Goal: Communication & Community: Answer question/provide support

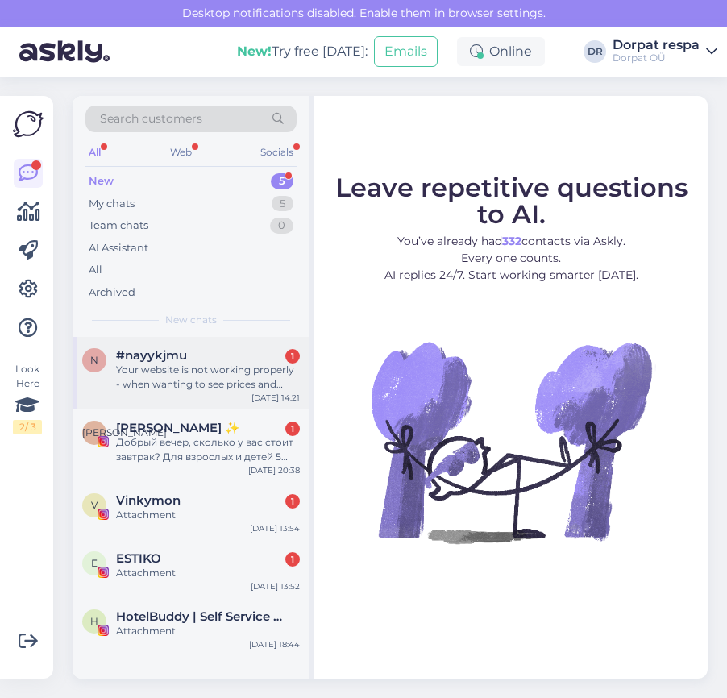
click at [148, 339] on div "n #nayykjmu 1 Your website is not working properly - when wanting to see prices…" at bounding box center [191, 373] width 237 height 73
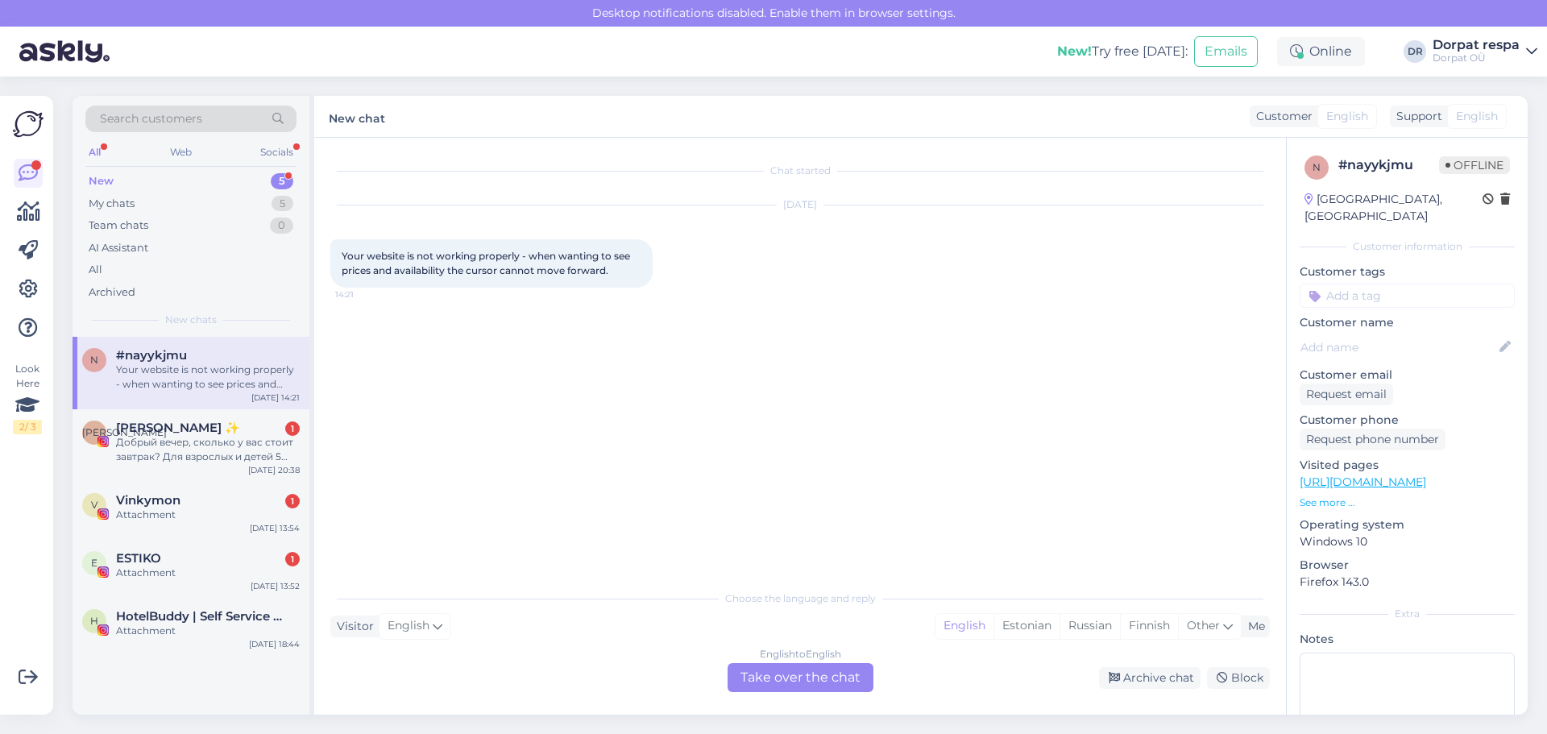
drag, startPoint x: 398, startPoint y: 671, endPoint x: 391, endPoint y: 658, distance: 14.8
click at [395, 679] on div "English to English Take over the chat Archive chat Block" at bounding box center [800, 677] width 940 height 29
click at [214, 377] on div "Your website is not working properly - when wanting to see prices and availabil…" at bounding box center [208, 377] width 184 height 29
click at [132, 201] on div "My chats" at bounding box center [112, 204] width 46 height 16
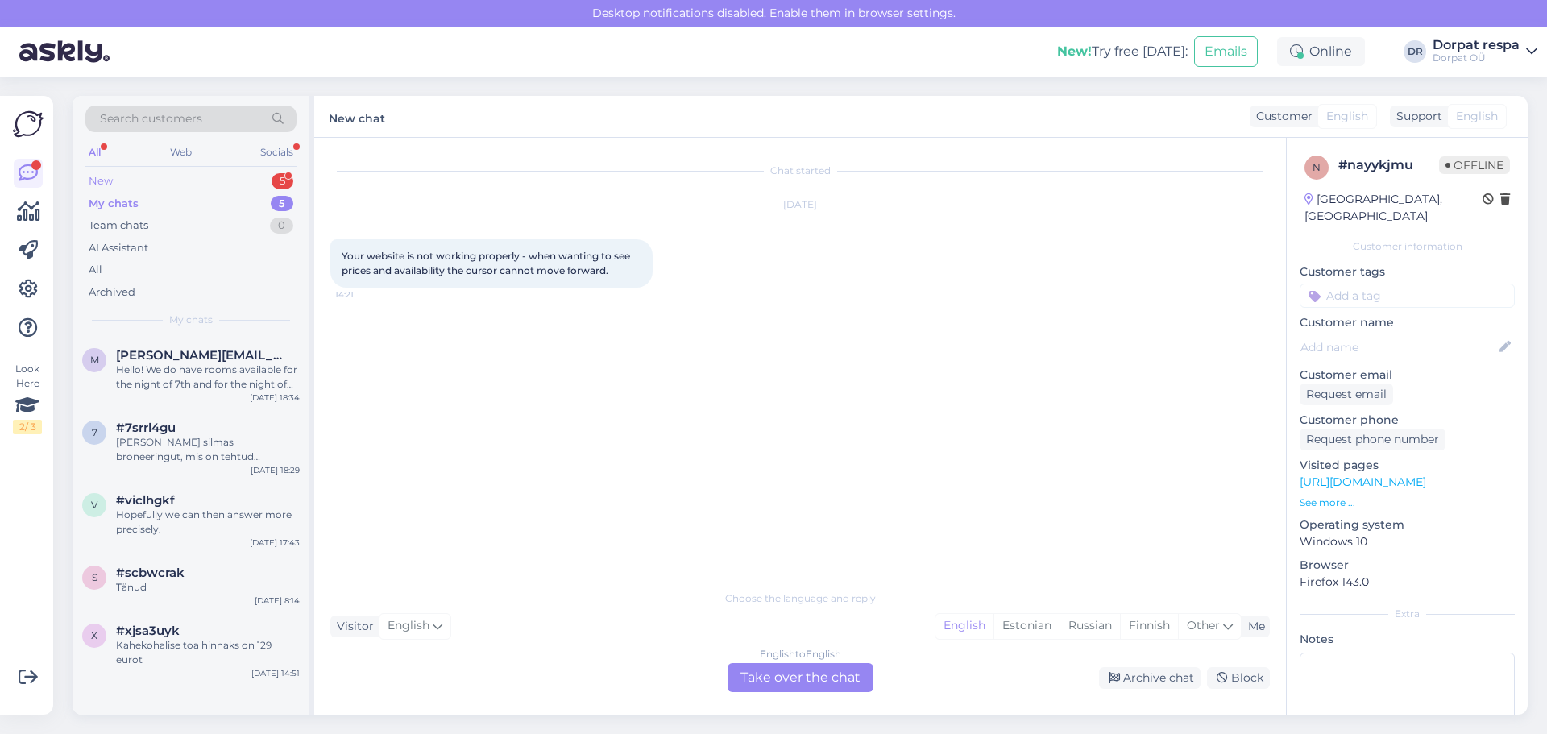
click at [131, 173] on div "New 5" at bounding box center [190, 181] width 211 height 23
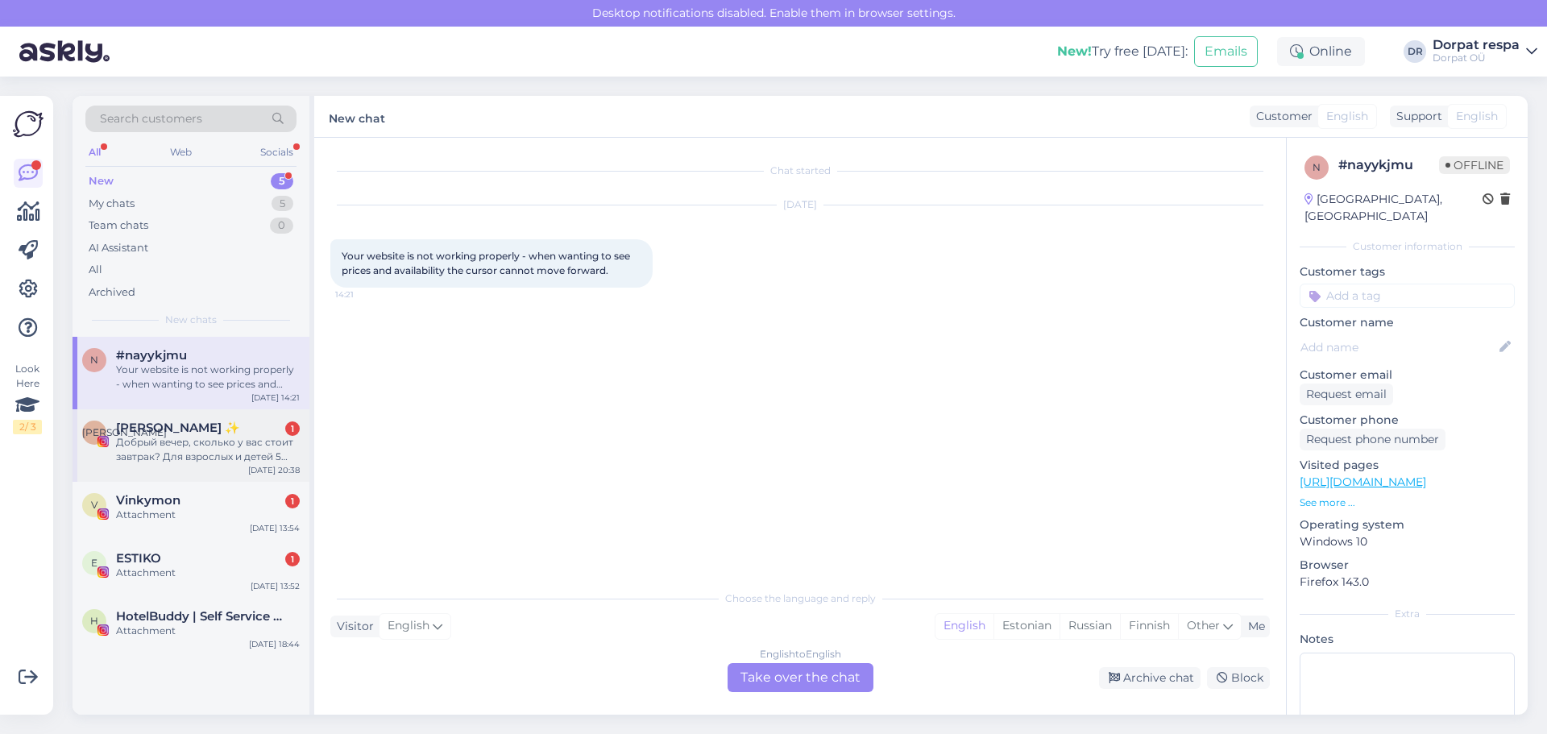
click at [221, 451] on div "Добрый вечер, сколько у вас стоит завтрак? Для взрослых и детей 5 лет?" at bounding box center [208, 449] width 184 height 29
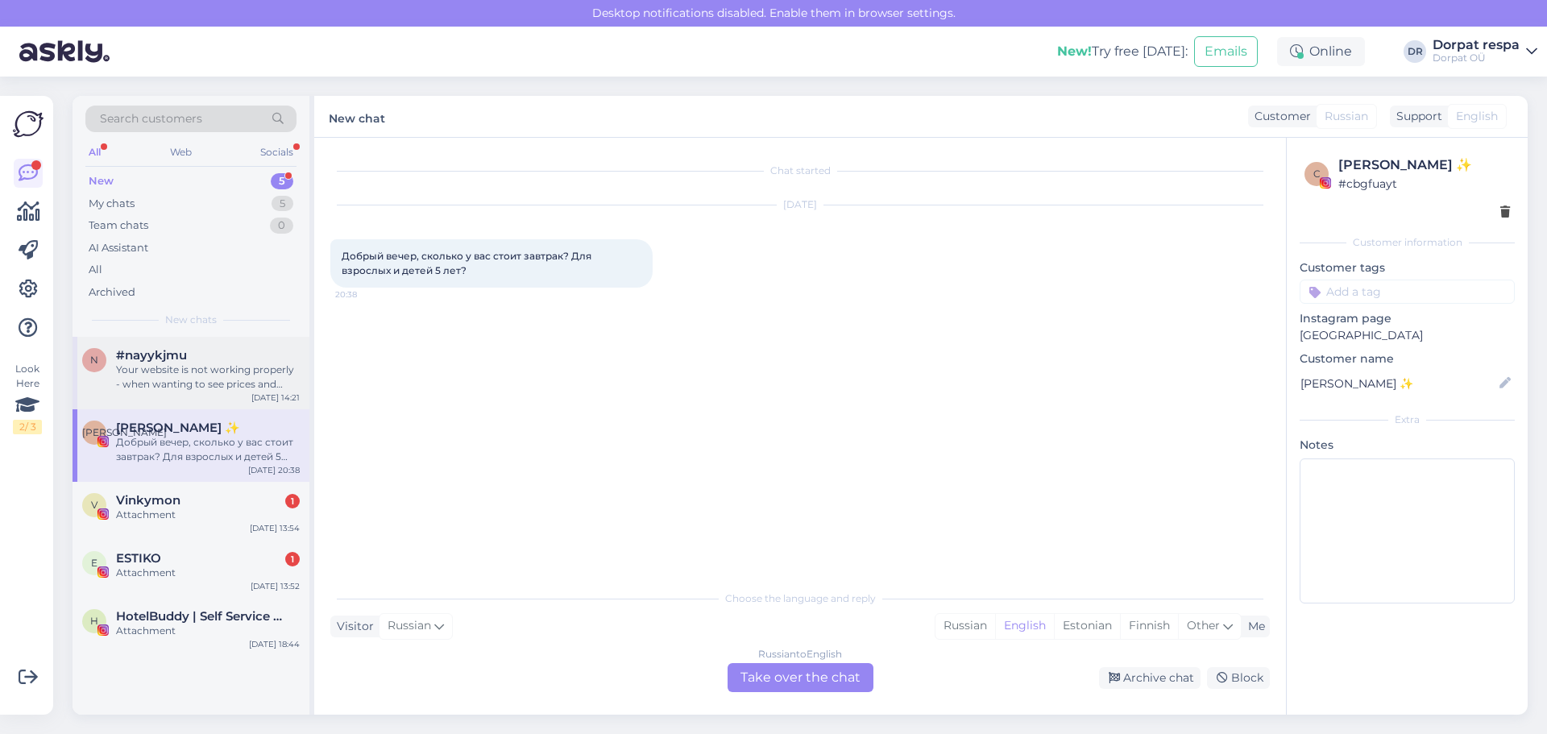
click at [216, 395] on div "n #nayykjmu Your website is not working properly - when wanting to see prices a…" at bounding box center [191, 373] width 237 height 73
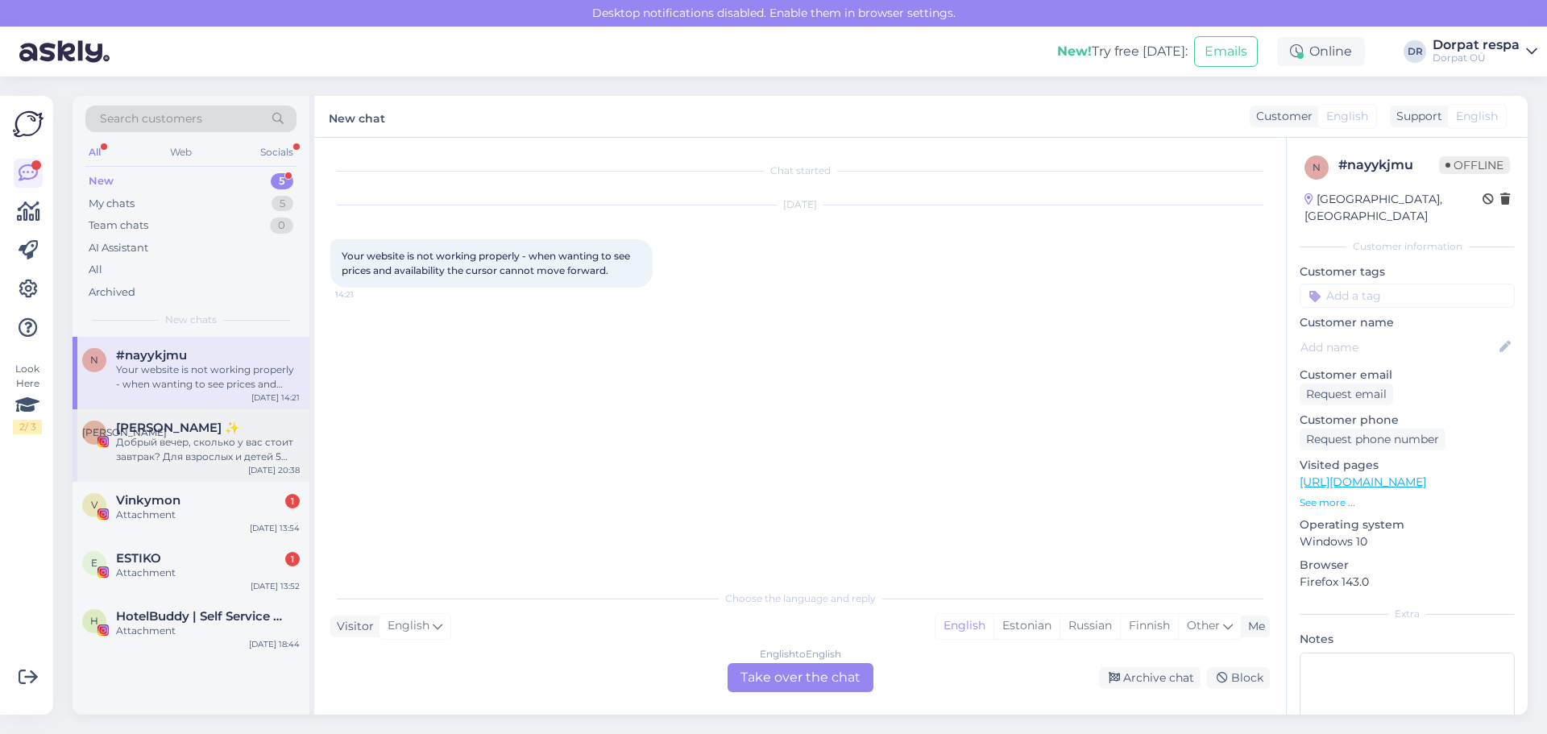
click at [172, 450] on div "Добрый вечер, сколько у вас стоит завтрак? Для взрослых и детей 5 лет?" at bounding box center [208, 449] width 184 height 29
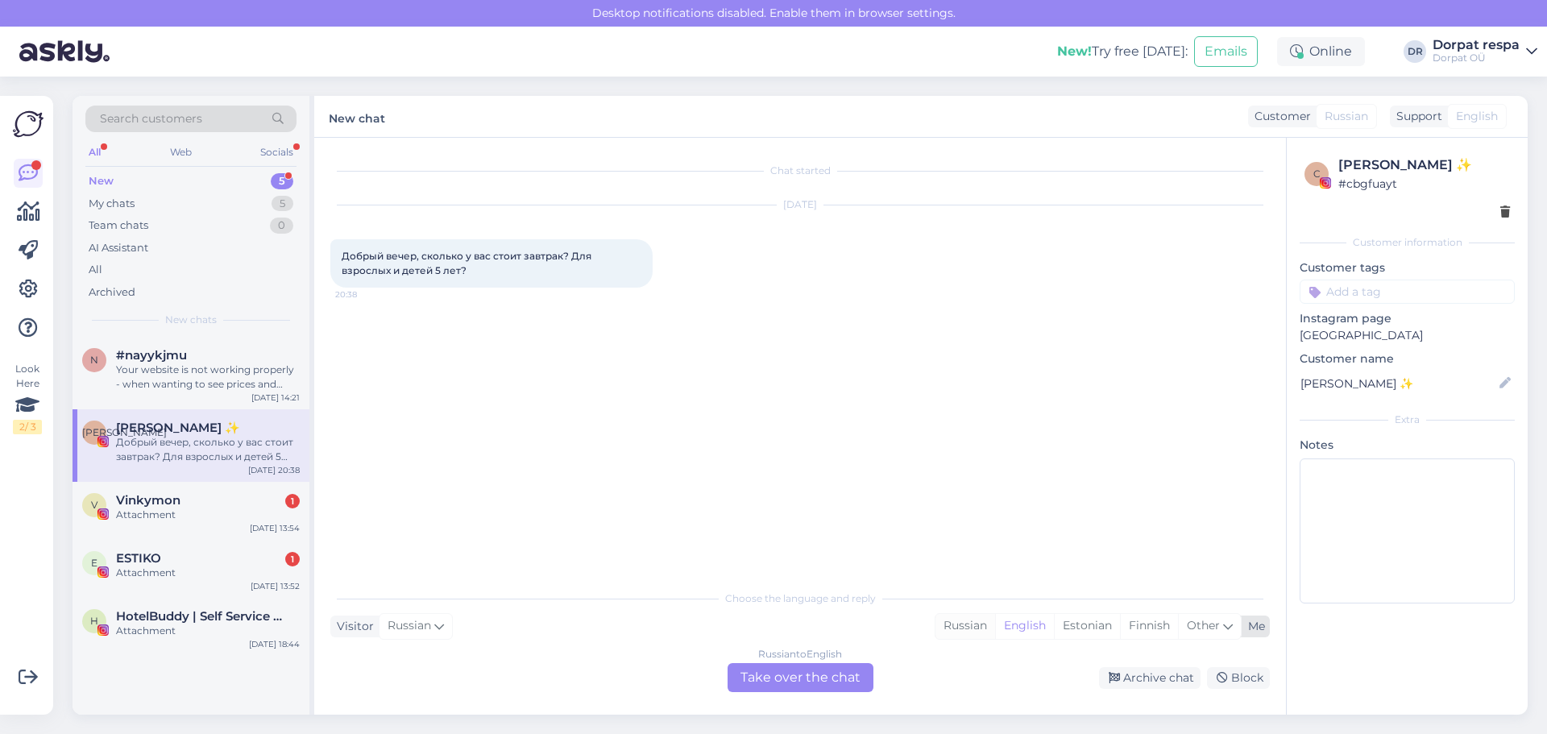
click at [726, 630] on div "Russian" at bounding box center [966, 626] width 60 height 24
click at [726, 681] on div "Russian to Russian Take over the chat" at bounding box center [801, 677] width 146 height 29
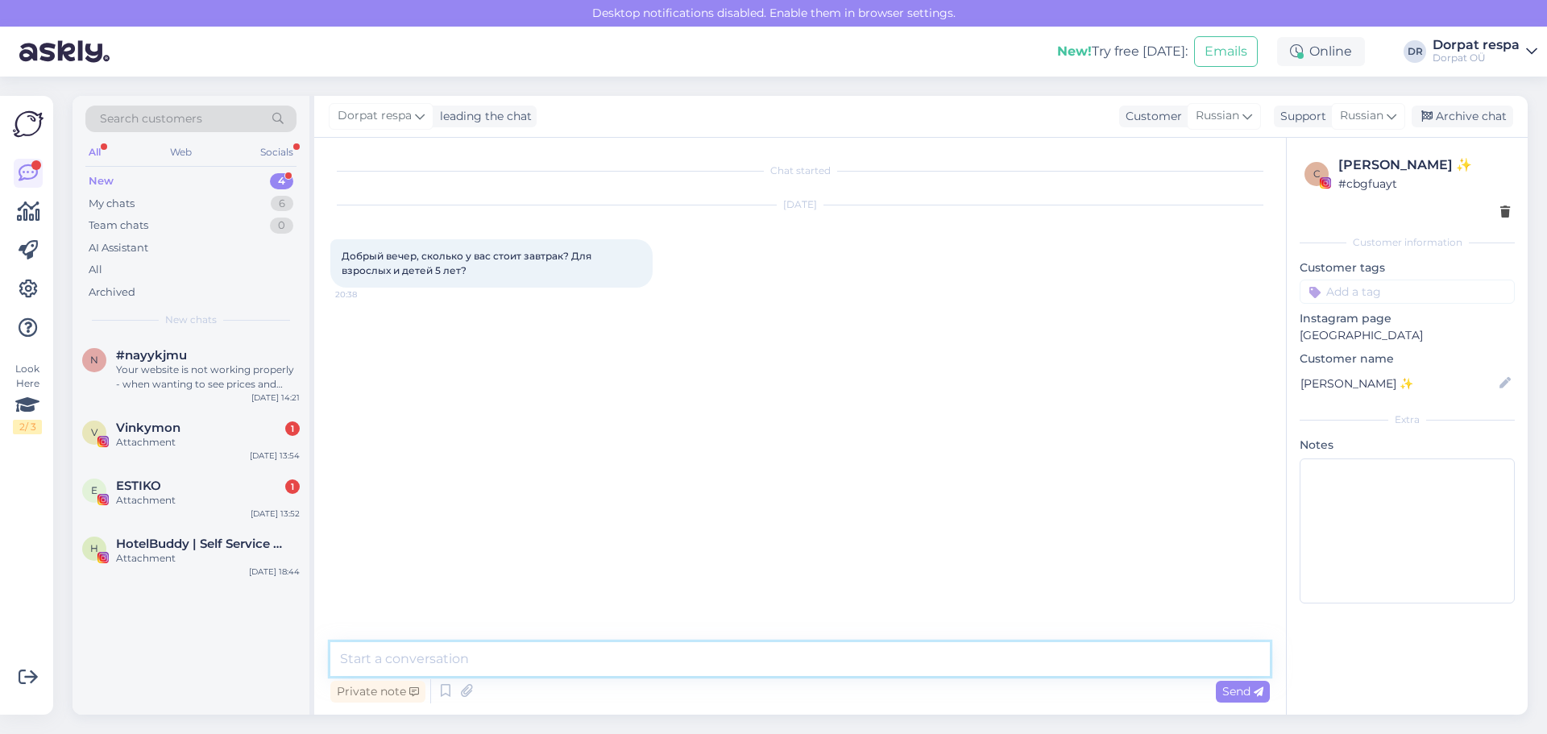
click at [422, 663] on textarea at bounding box center [800, 659] width 940 height 34
click at [557, 677] on div "Private note Send" at bounding box center [800, 691] width 940 height 31
click at [557, 662] on textarea at bounding box center [800, 659] width 940 height 34
click at [683, 651] on textarea "Здравствуйте! Отдельно завтрак для взрослого 18 и для ребёнка 10" at bounding box center [800, 659] width 940 height 34
click at [679, 654] on textarea "Здравствуйте! Отдельно завтрак для взрослого 18 и для ребёнка 10" at bounding box center [800, 659] width 940 height 34
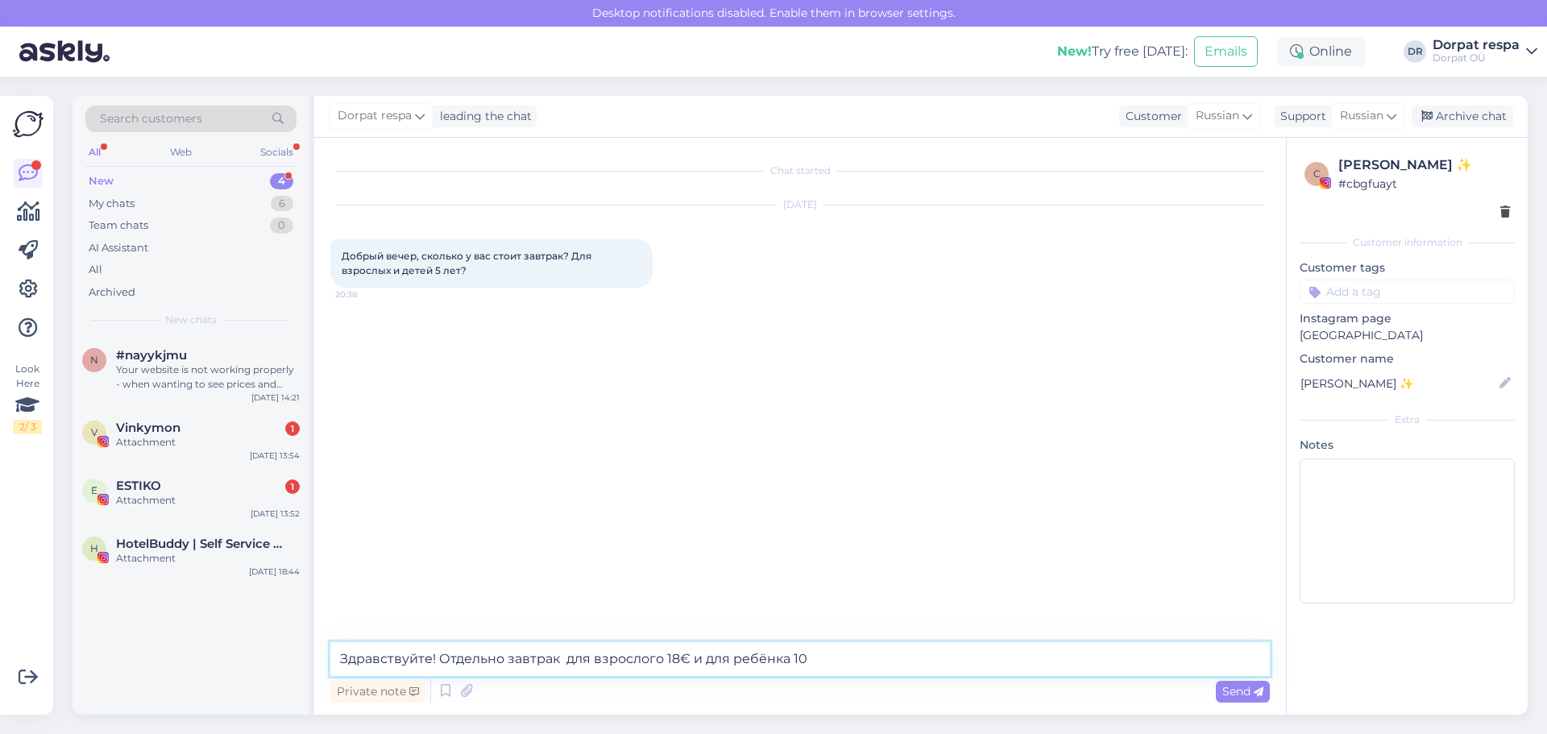
click at [726, 658] on textarea "Здравствуйте! Отдельно завтрак для взрослого 18€ и для ребёнка 10" at bounding box center [800, 659] width 940 height 34
type textarea "Здравствуйте! Отдельно завтрак для взрослого 18€ и для ребёнка 10€"
click at [726, 687] on span "Send" at bounding box center [1242, 691] width 41 height 15
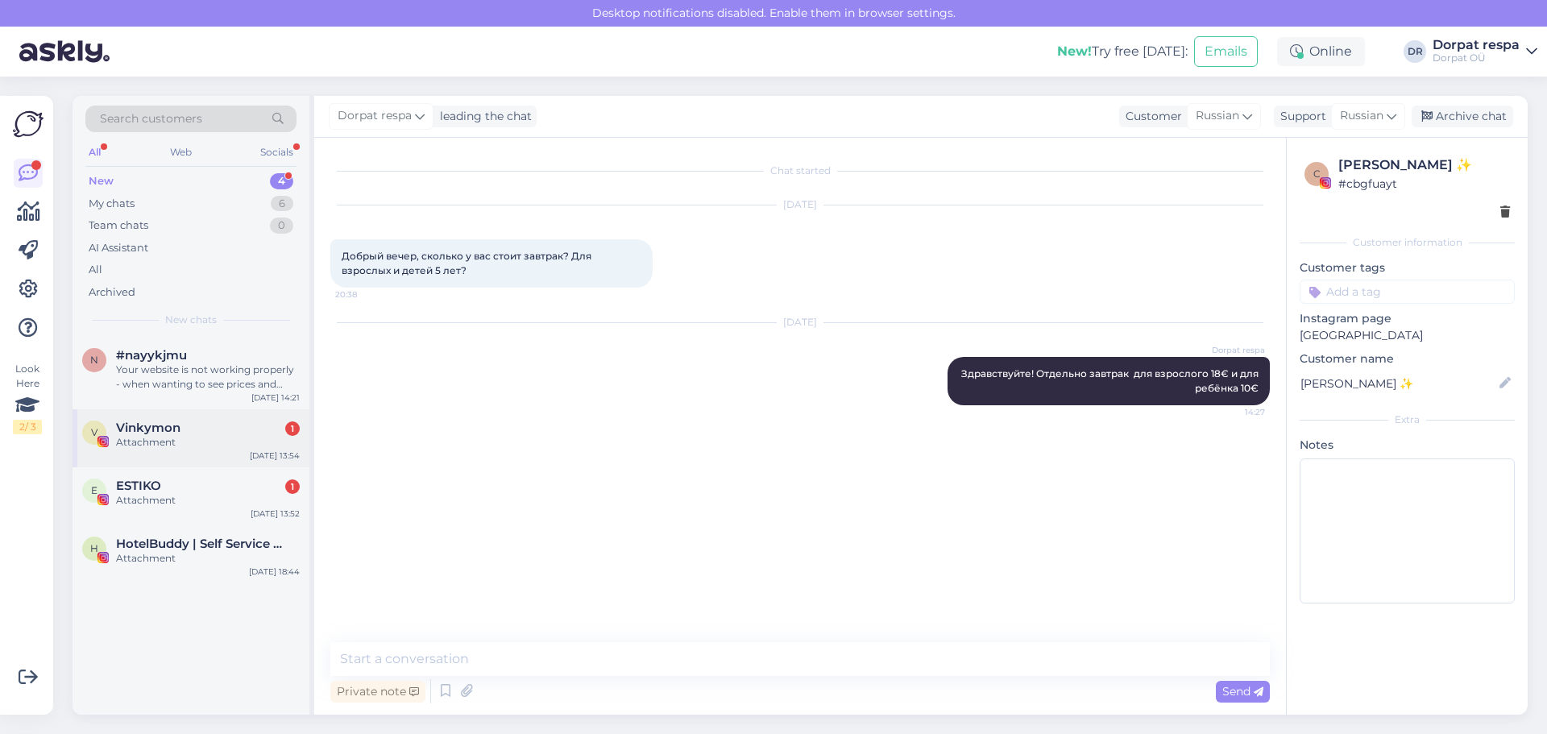
click at [152, 437] on div "Attachment" at bounding box center [208, 442] width 184 height 15
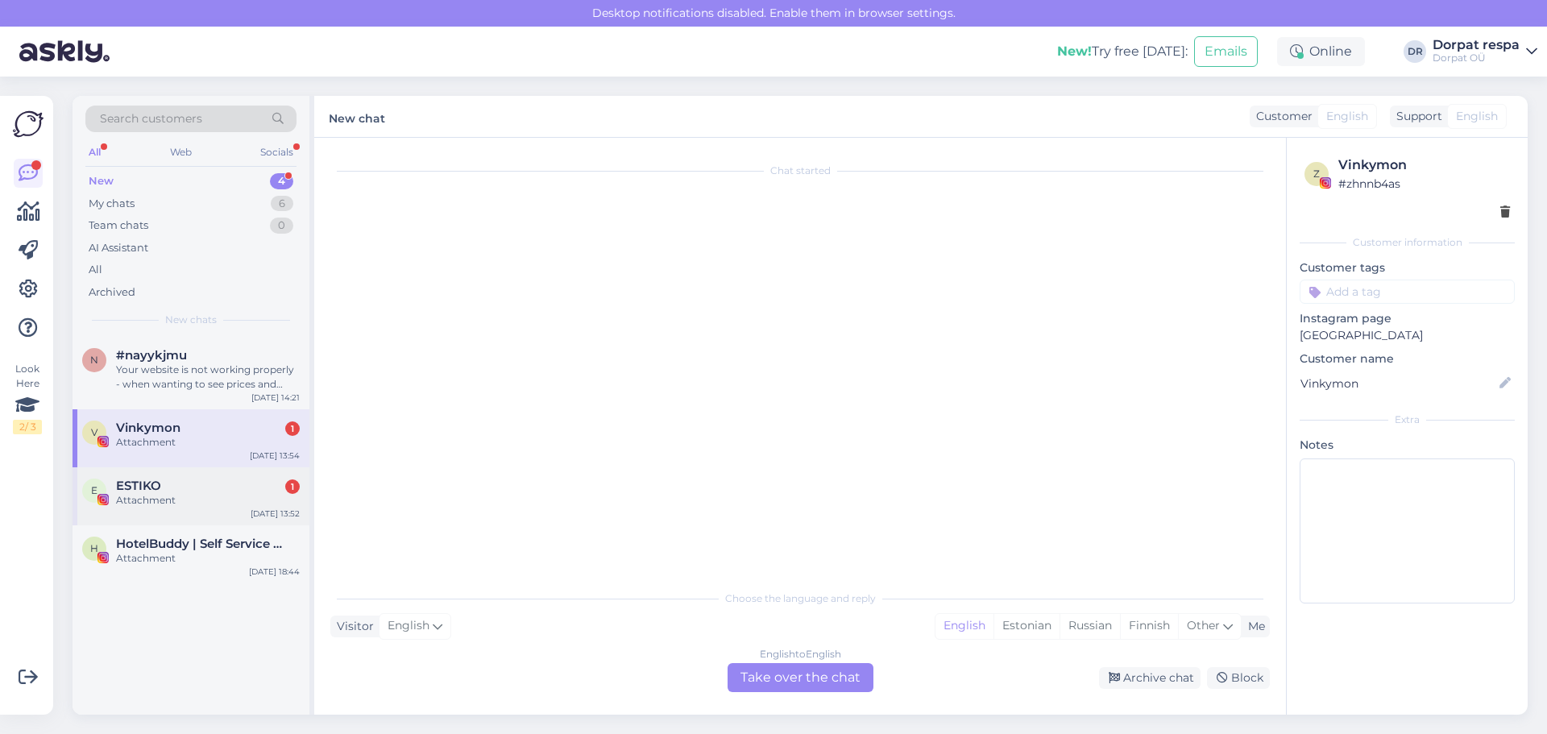
click at [175, 488] on div "ESTIKO 1" at bounding box center [208, 486] width 184 height 15
click at [208, 552] on div "Attachment" at bounding box center [208, 558] width 184 height 15
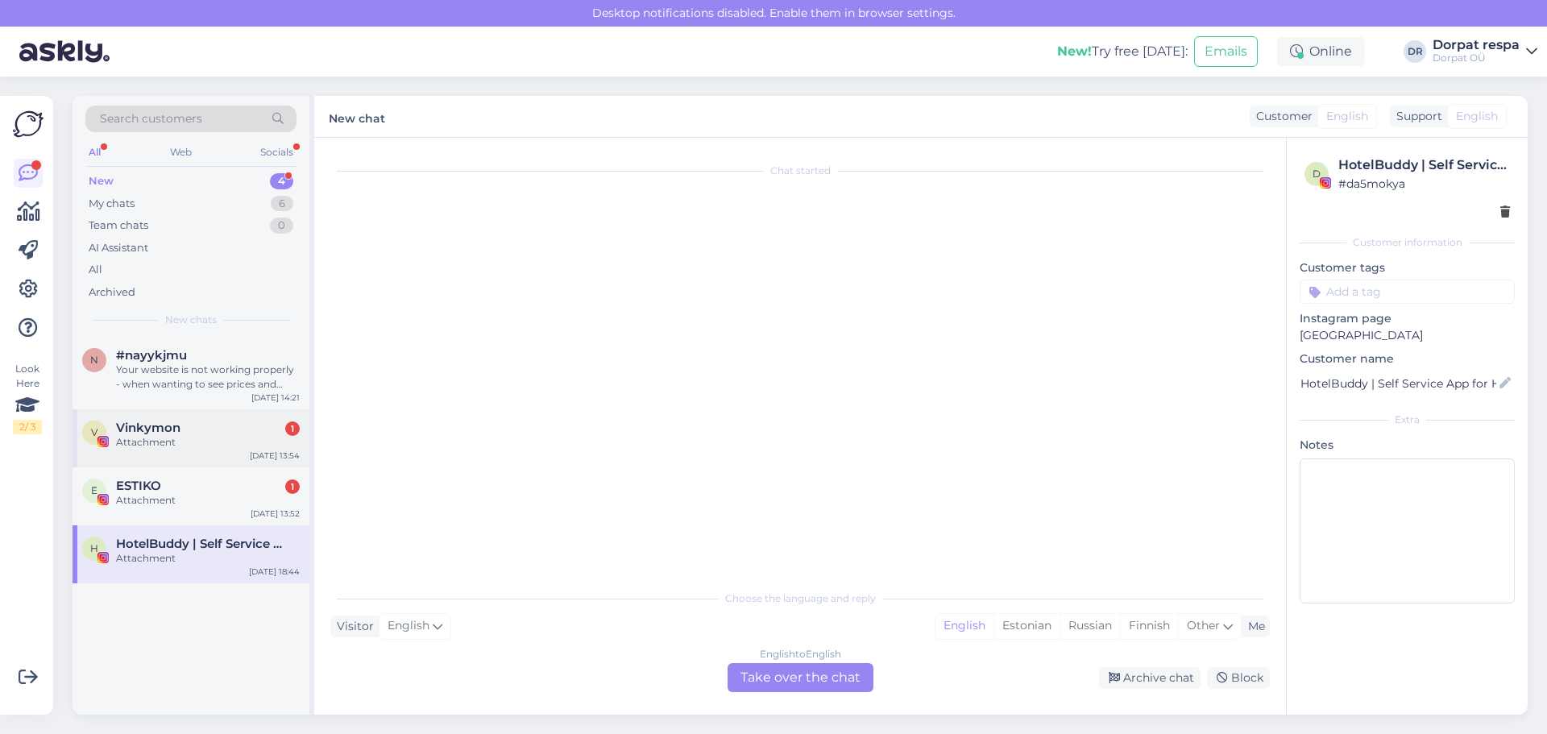
click at [168, 440] on div "Attachment" at bounding box center [208, 442] width 184 height 15
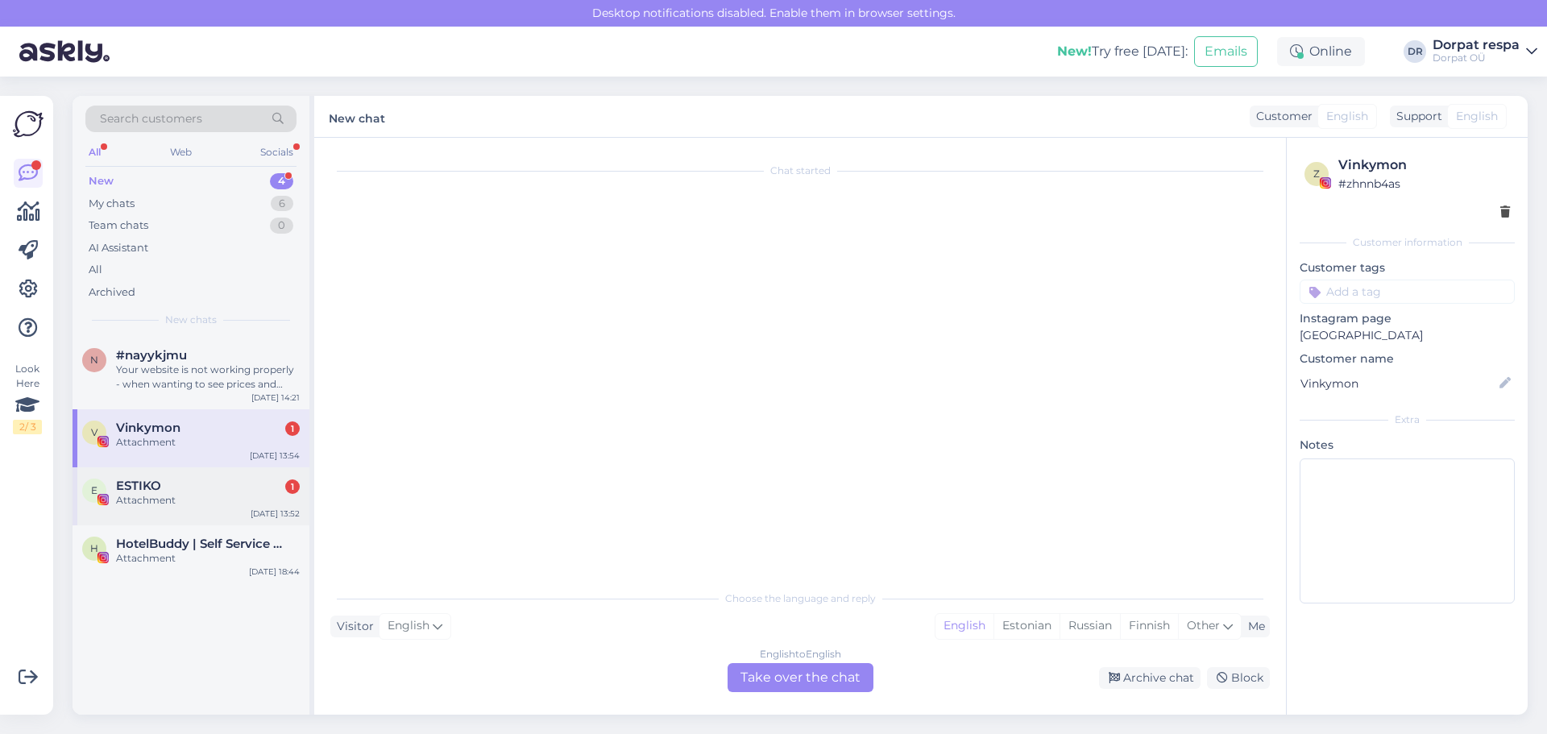
drag, startPoint x: 245, startPoint y: 481, endPoint x: 430, endPoint y: 386, distance: 207.6
click at [246, 481] on div "ESTIKO 1" at bounding box center [208, 486] width 184 height 15
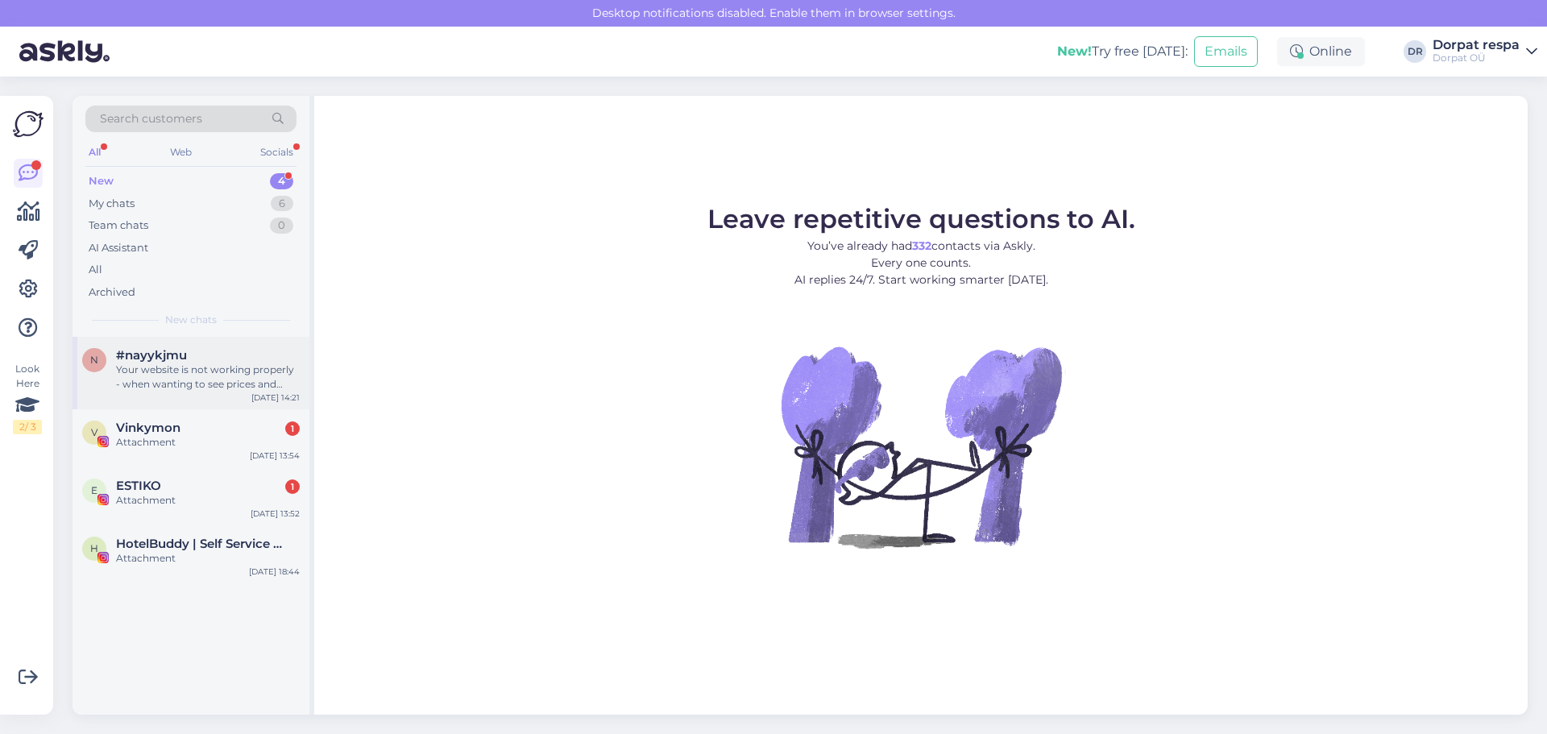
click at [207, 371] on div "Your website is not working properly - when wanting to see prices and availabil…" at bounding box center [208, 377] width 184 height 29
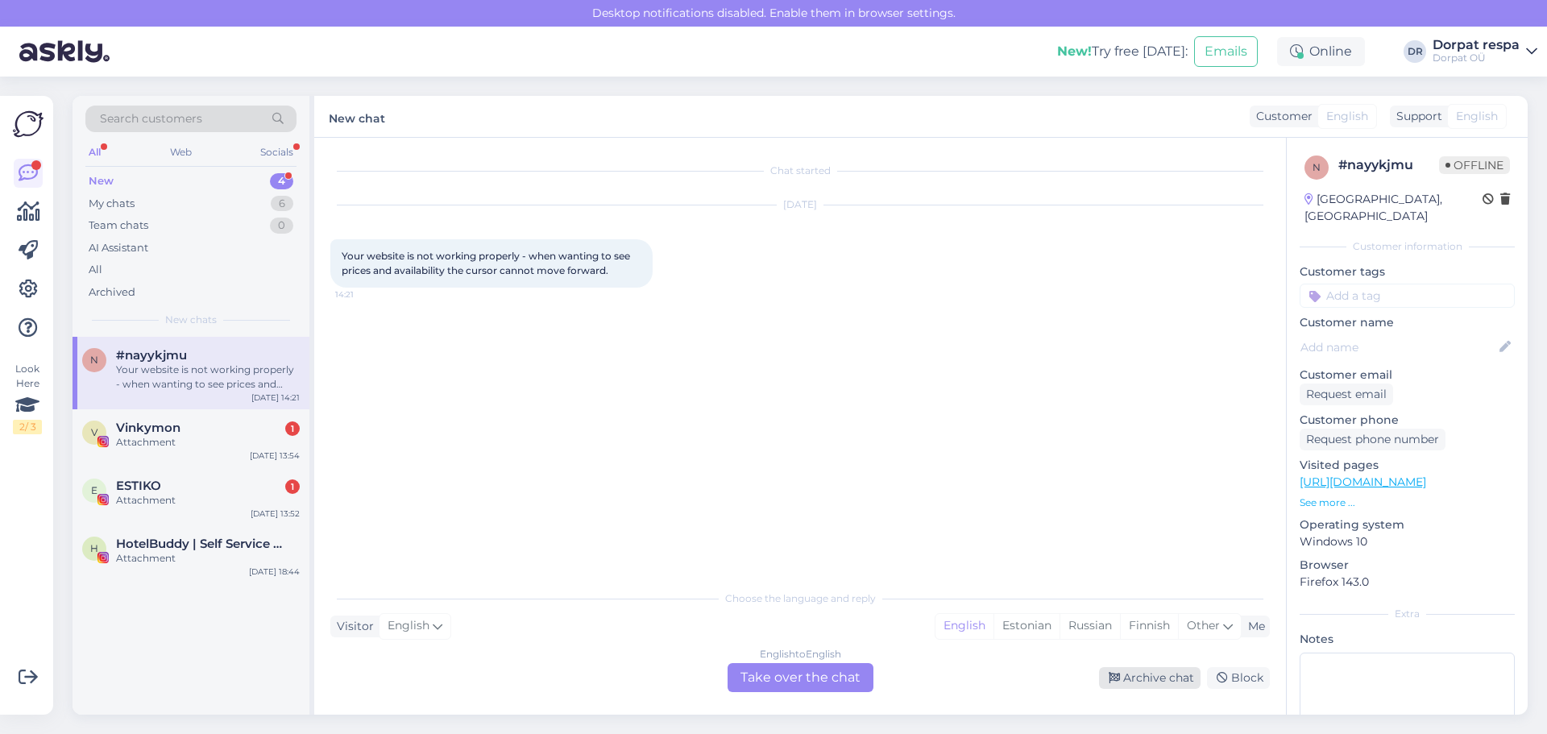
click at [1170, 686] on div "Archive chat" at bounding box center [1150, 678] width 102 height 22
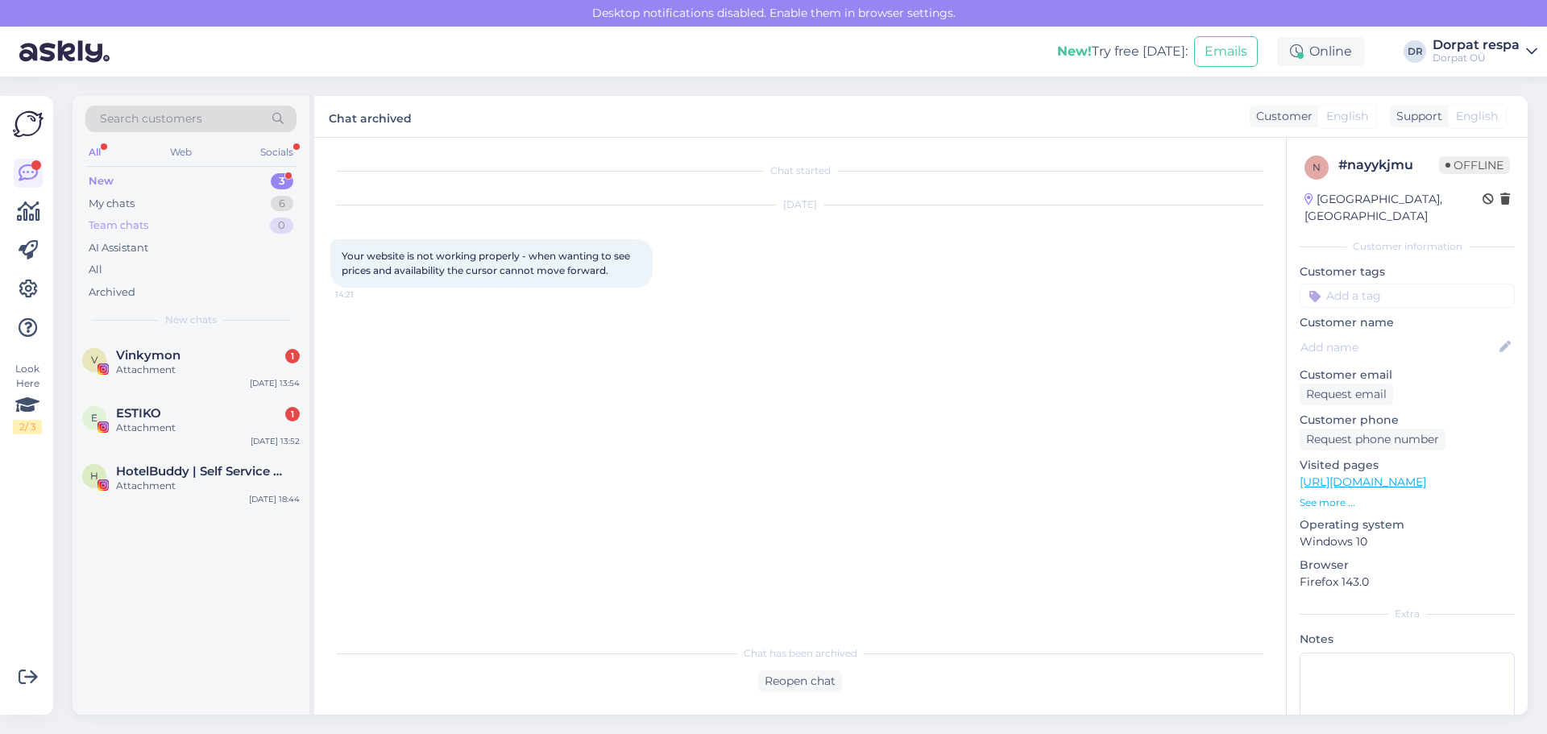
click at [167, 227] on div "Team chats 0" at bounding box center [190, 225] width 211 height 23
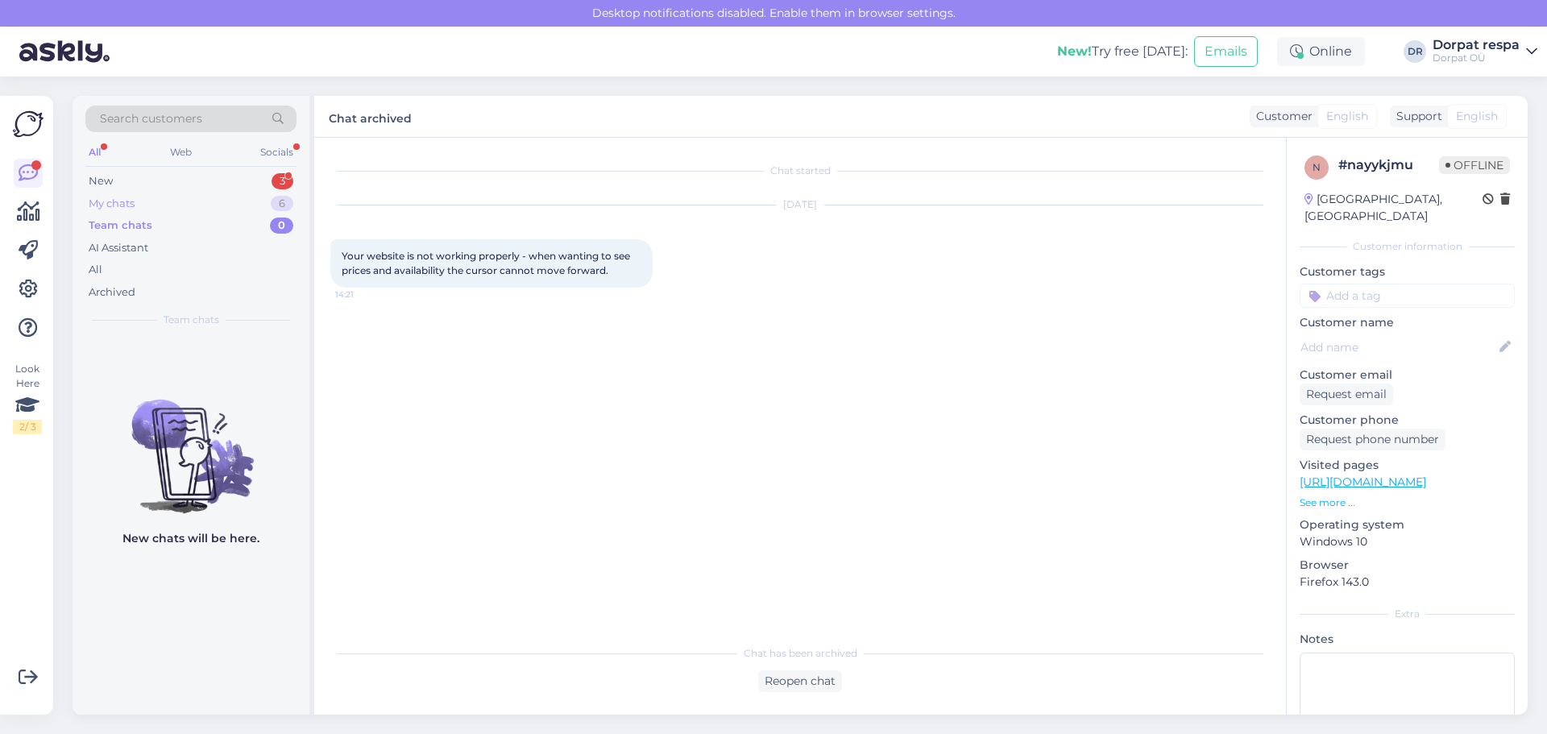
click at [161, 197] on div "My chats 6" at bounding box center [190, 204] width 211 height 23
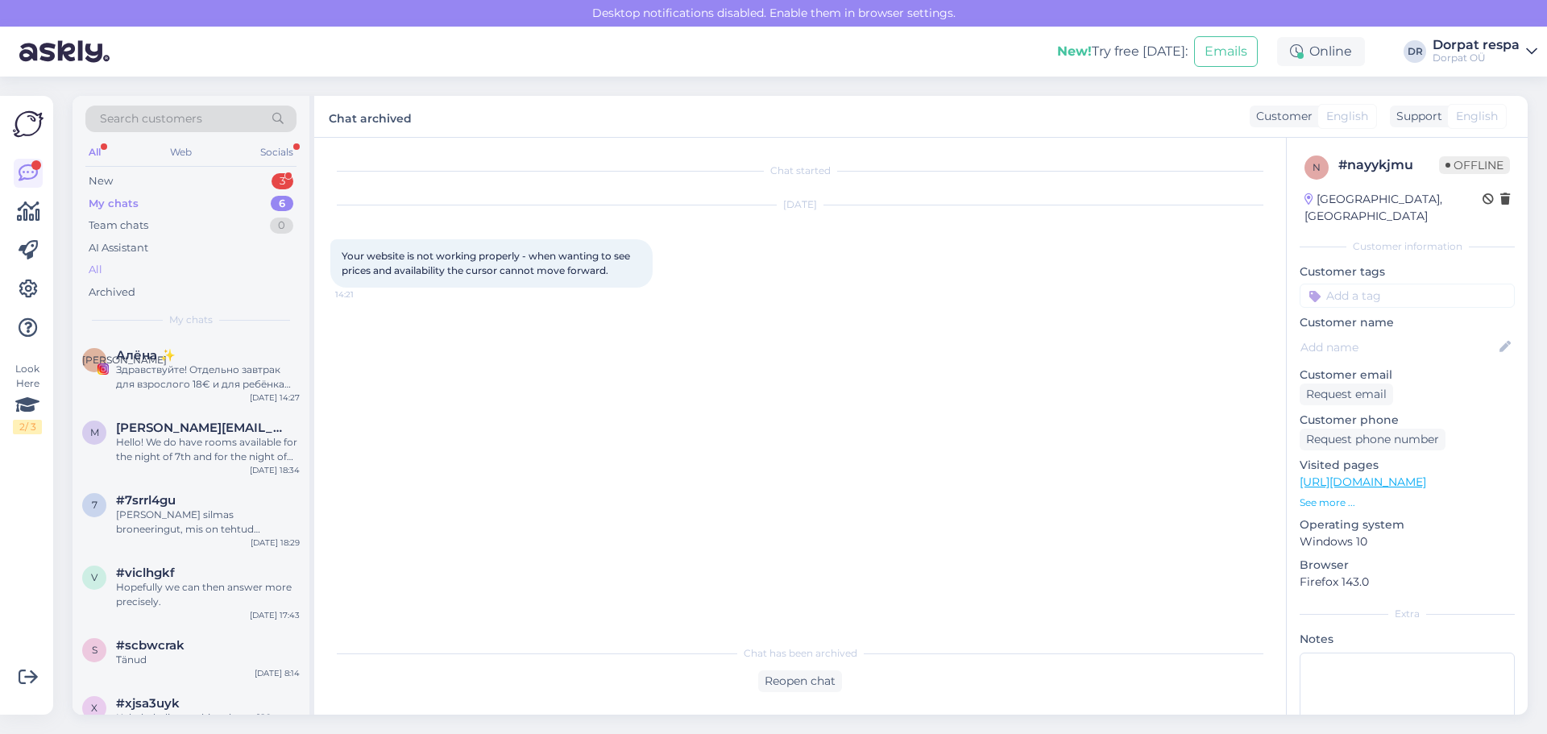
click at [112, 278] on div "All" at bounding box center [190, 270] width 211 height 23
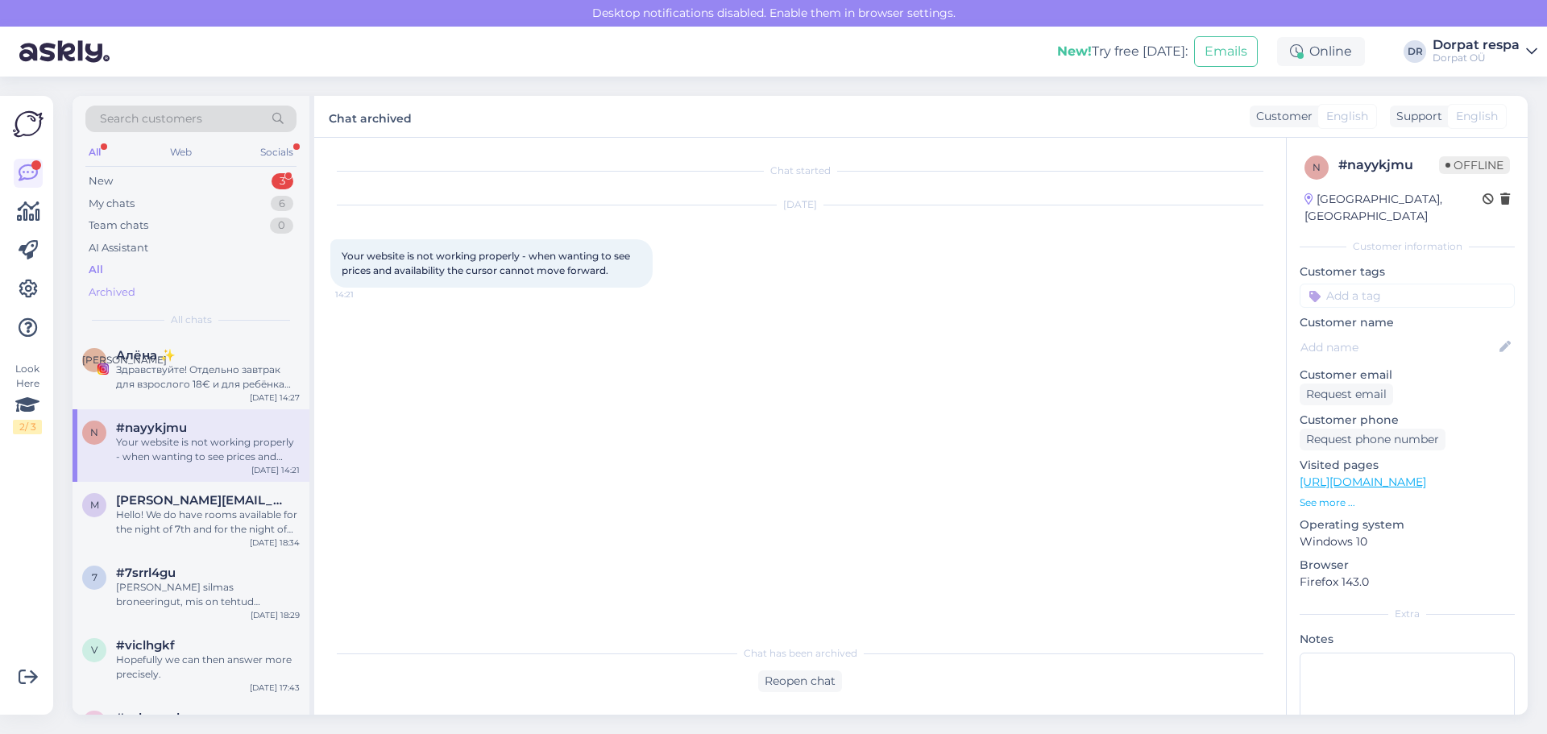
click at [118, 288] on div "Archived" at bounding box center [112, 292] width 47 height 16
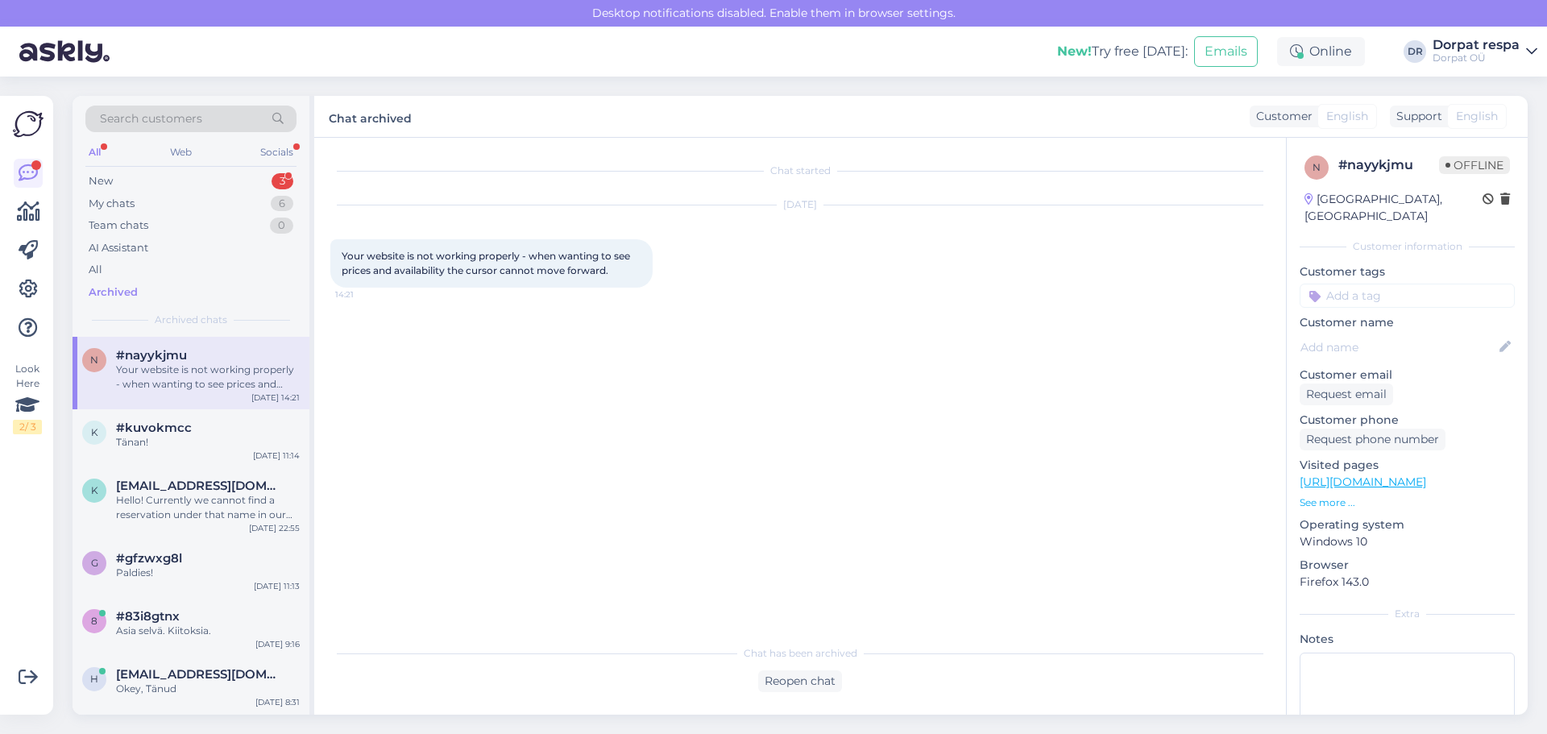
click at [131, 392] on div "n #nayykjmu Your website is not working properly - when wanting to see prices a…" at bounding box center [191, 373] width 237 height 73
click at [135, 445] on div "Tänan!" at bounding box center [208, 442] width 184 height 15
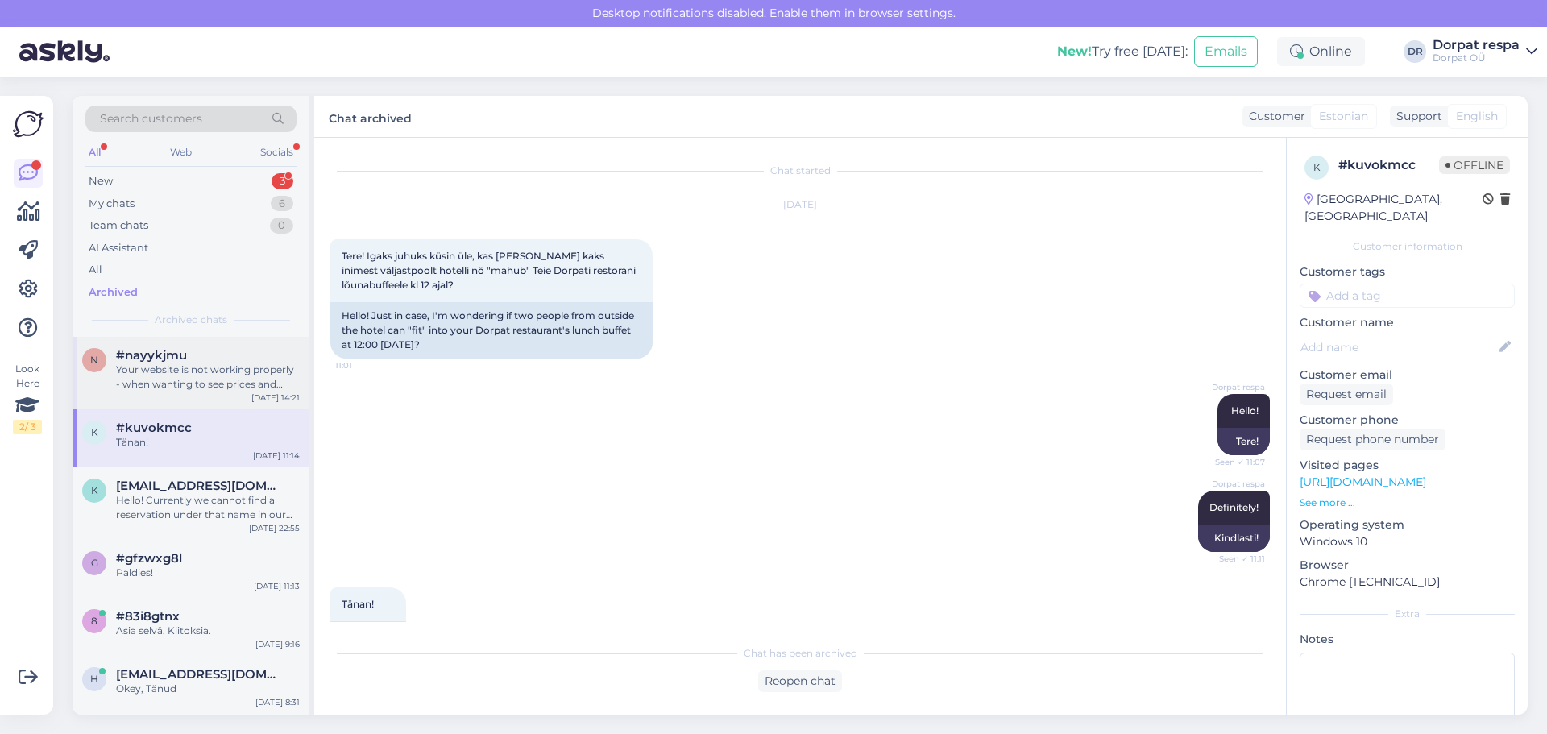
scroll to position [44, 0]
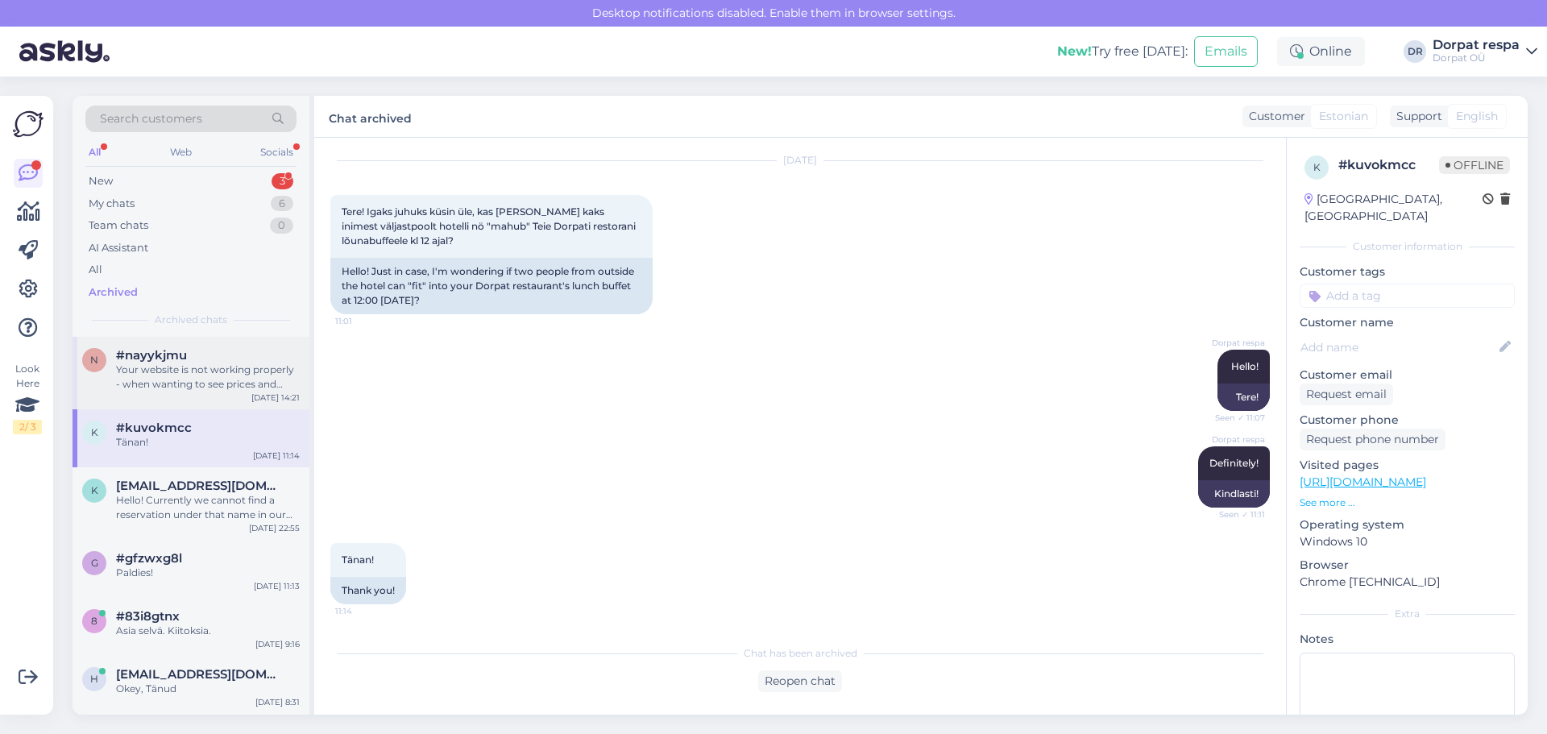
click at [135, 368] on div "Your website is not working properly - when wanting to see prices and availabil…" at bounding box center [208, 377] width 184 height 29
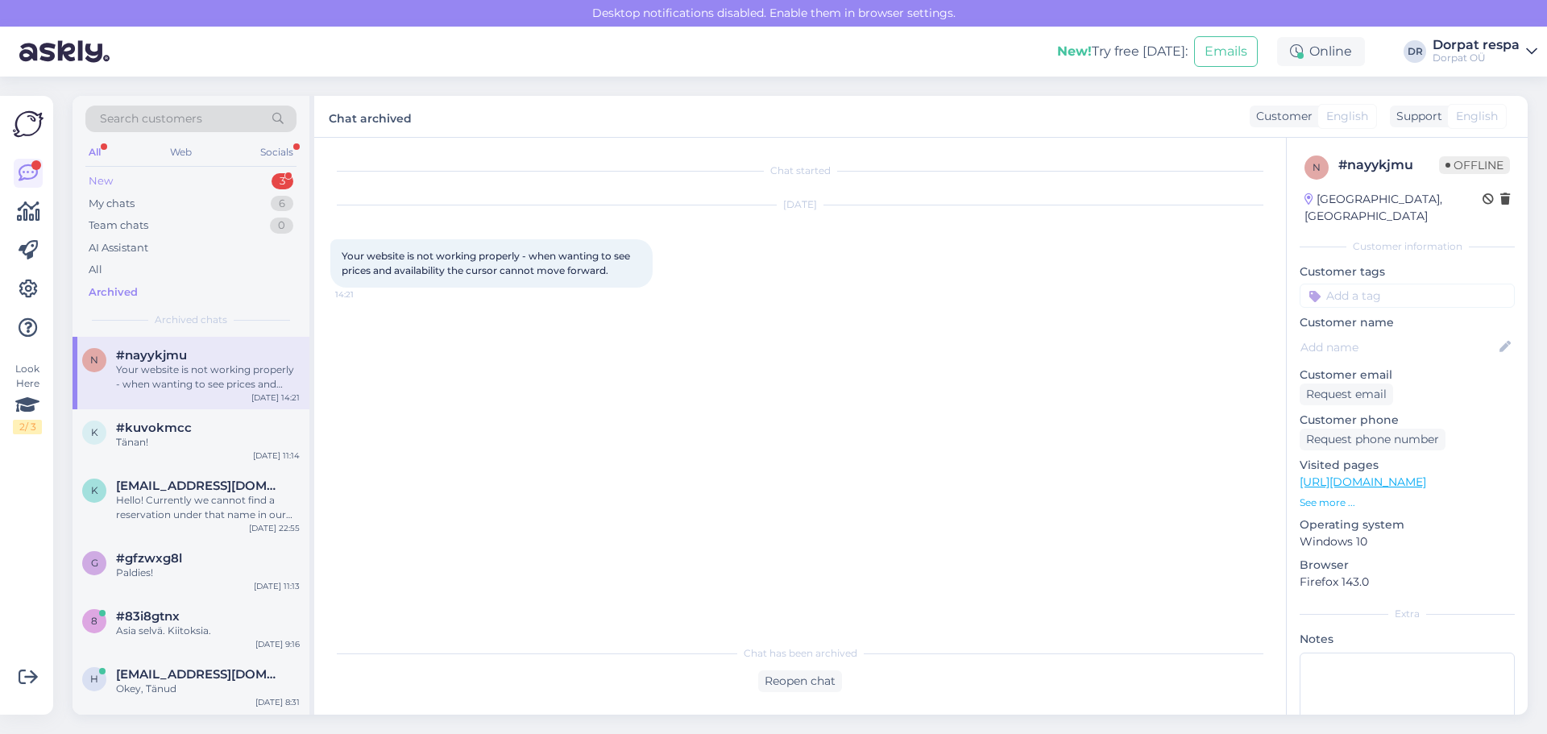
click at [122, 174] on div "New 3" at bounding box center [190, 181] width 211 height 23
